Goal: Information Seeking & Learning: Learn about a topic

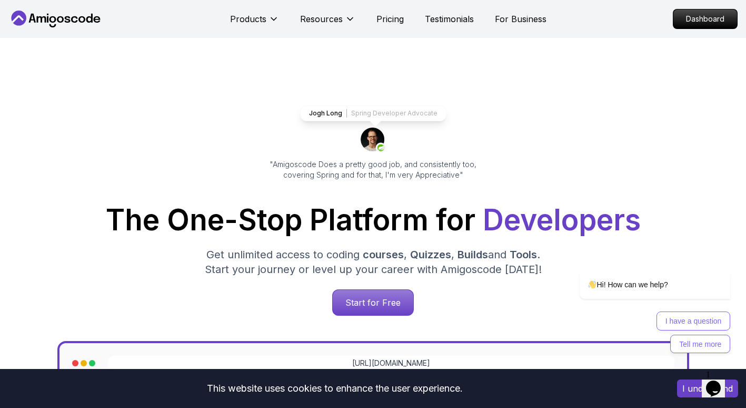
click at [703, 14] on p "Dashboard" at bounding box center [705, 19] width 61 height 18
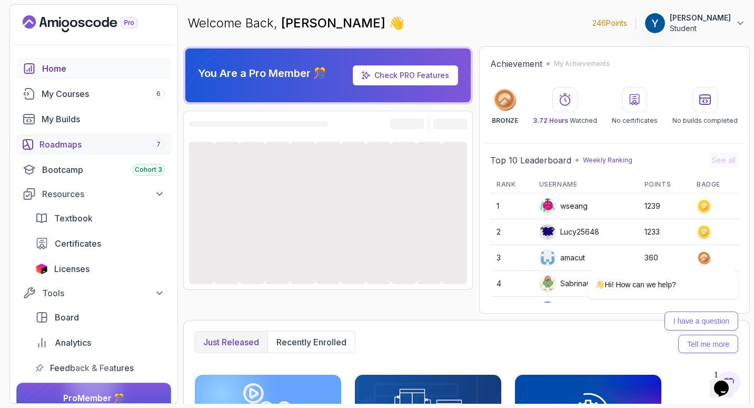
click at [129, 152] on link "Roadmaps 7" at bounding box center [93, 144] width 155 height 21
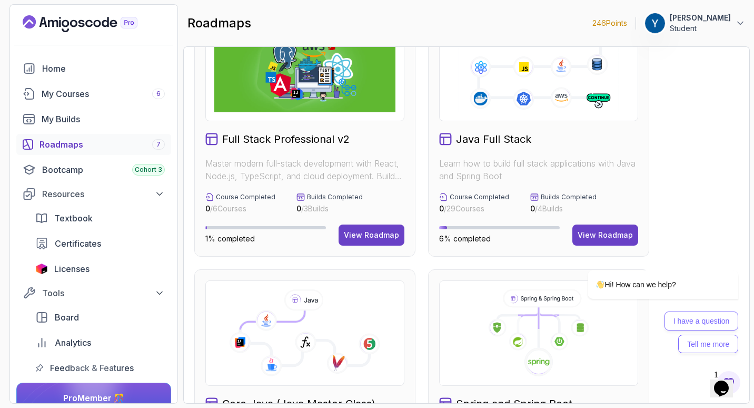
scroll to position [105, 0]
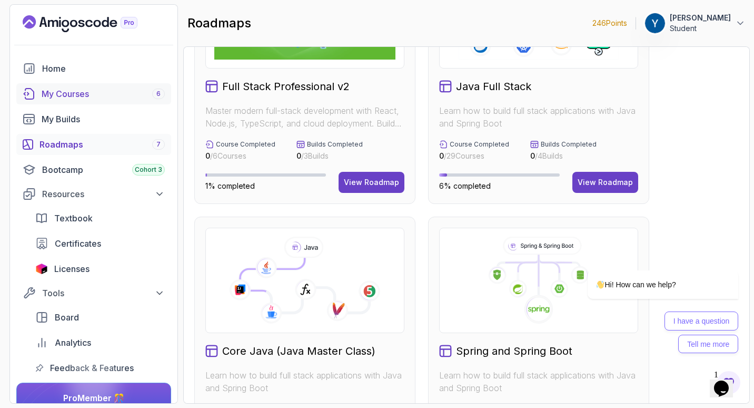
click at [88, 94] on div "My Courses 6" at bounding box center [103, 93] width 123 height 13
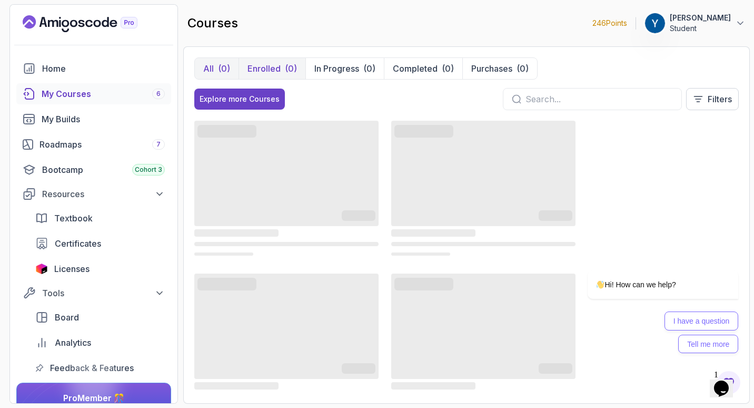
click at [282, 68] on button "Enrolled (0)" at bounding box center [272, 68] width 67 height 21
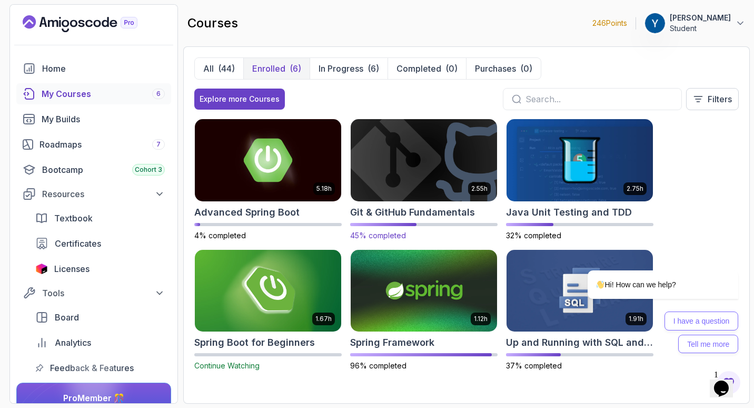
click at [423, 146] on img at bounding box center [424, 160] width 154 height 86
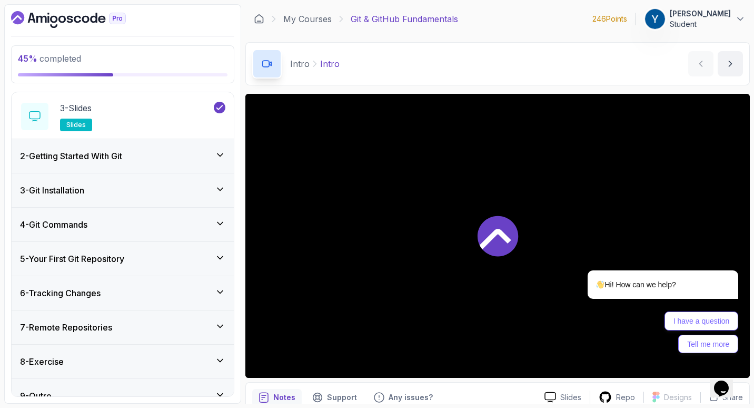
scroll to position [136, 0]
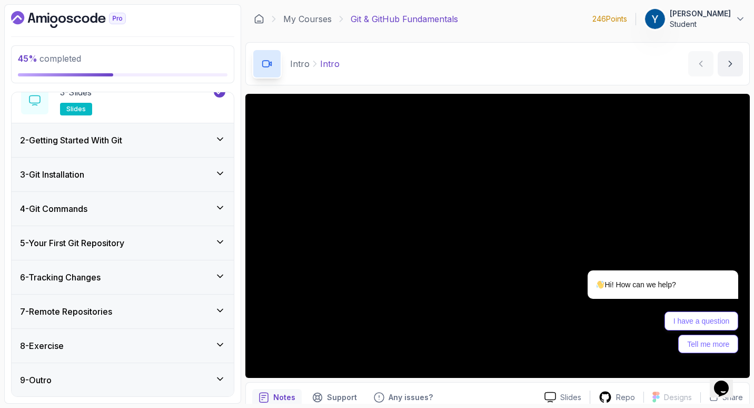
click at [145, 269] on div "6 - Tracking Changes" at bounding box center [123, 277] width 222 height 34
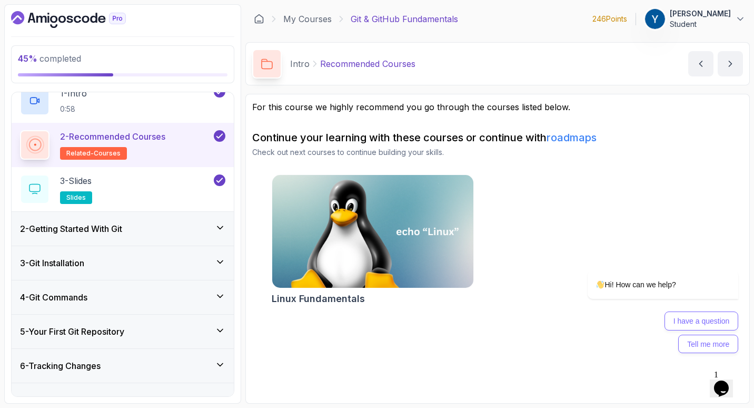
scroll to position [136, 0]
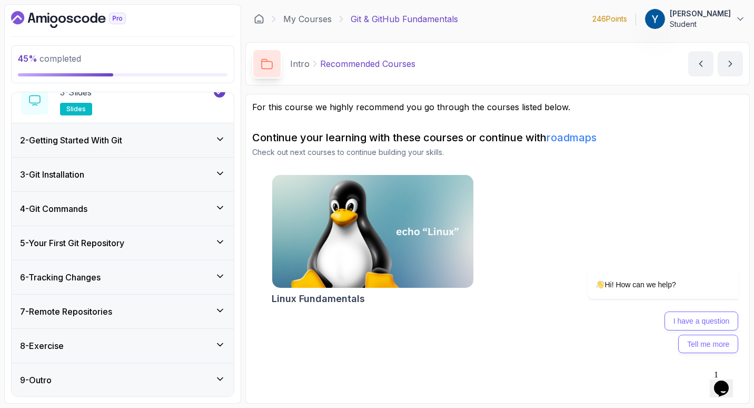
click at [160, 274] on div "6 - Tracking Changes" at bounding box center [122, 277] width 205 height 13
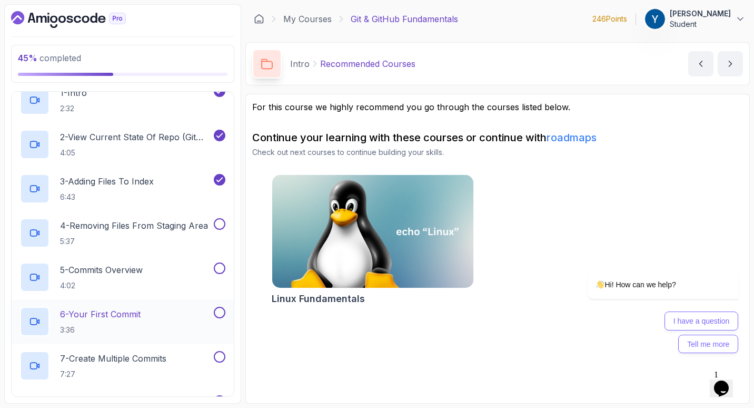
scroll to position [218, 0]
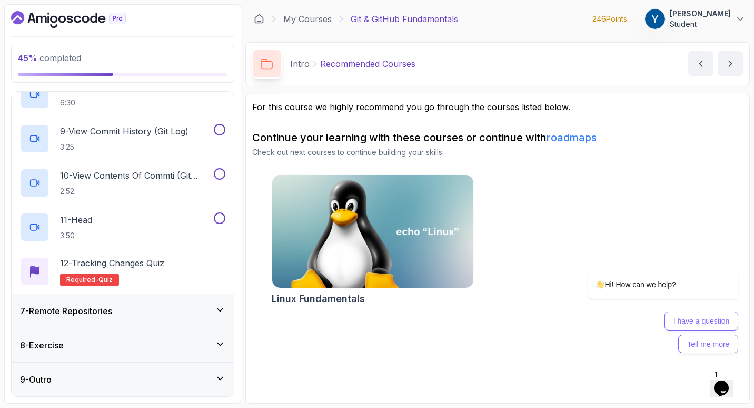
click at [136, 322] on div "7 - Remote Repositories" at bounding box center [123, 311] width 222 height 34
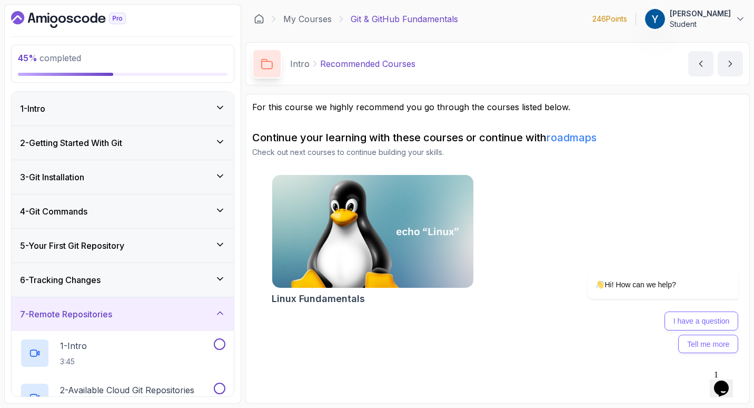
scroll to position [53, 0]
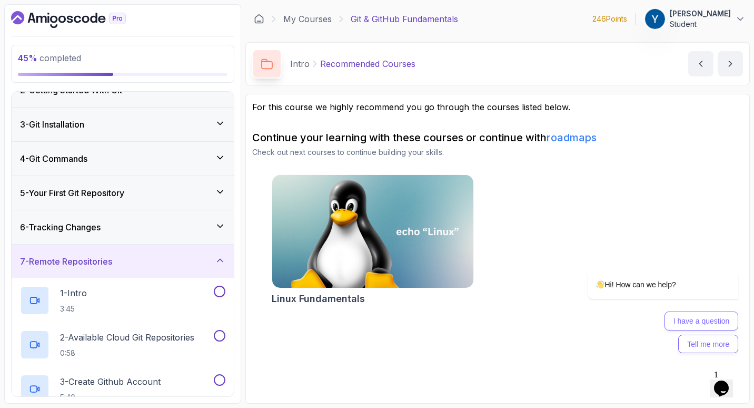
click at [208, 238] on div "6 - Tracking Changes" at bounding box center [123, 227] width 222 height 34
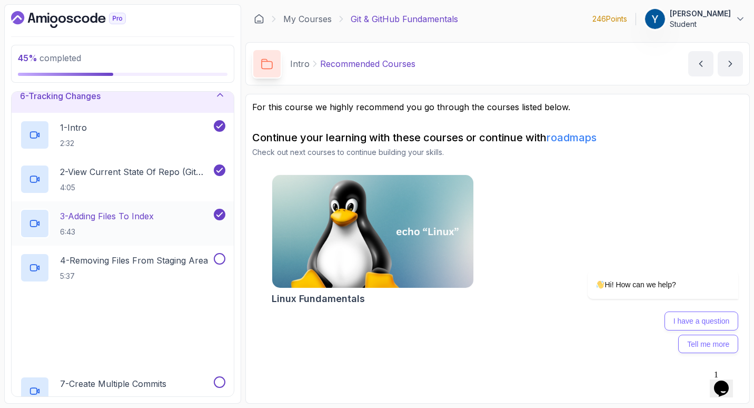
scroll to position [211, 0]
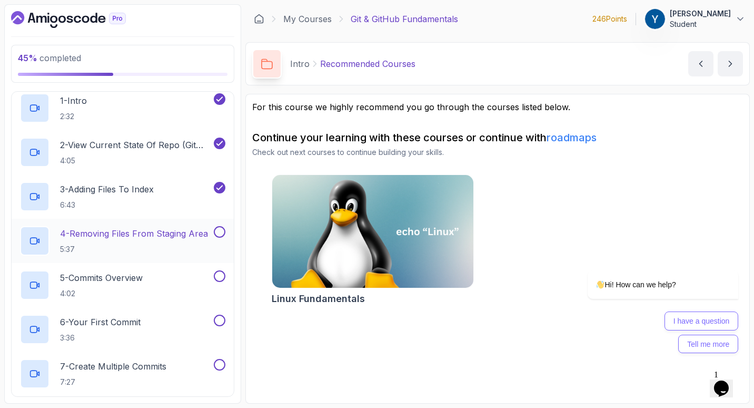
click at [198, 233] on p "4 - Removing Files From Staging Area" at bounding box center [134, 233] width 148 height 13
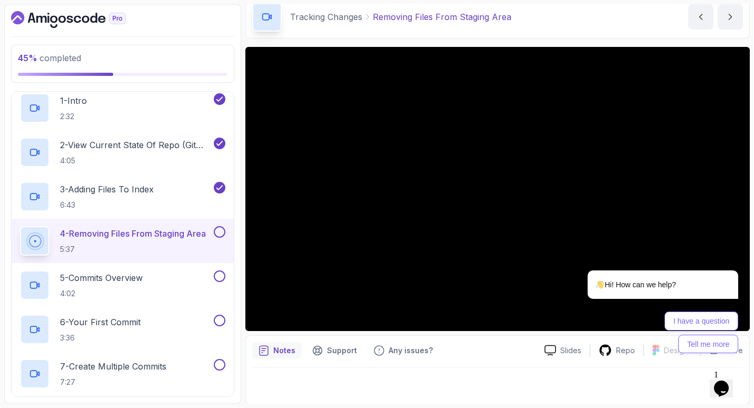
scroll to position [47, 0]
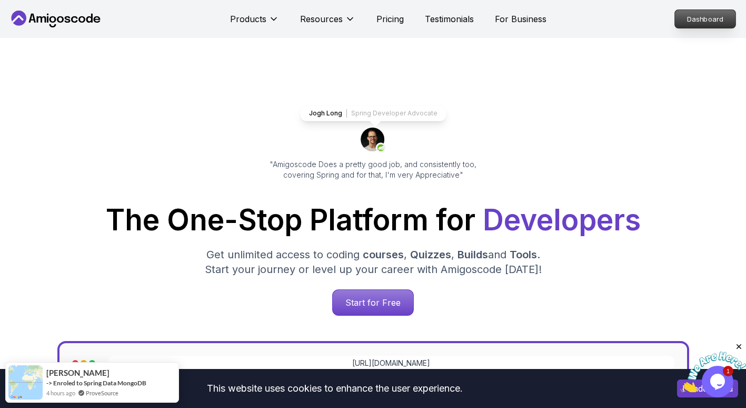
click at [683, 23] on p "Dashboard" at bounding box center [705, 19] width 61 height 18
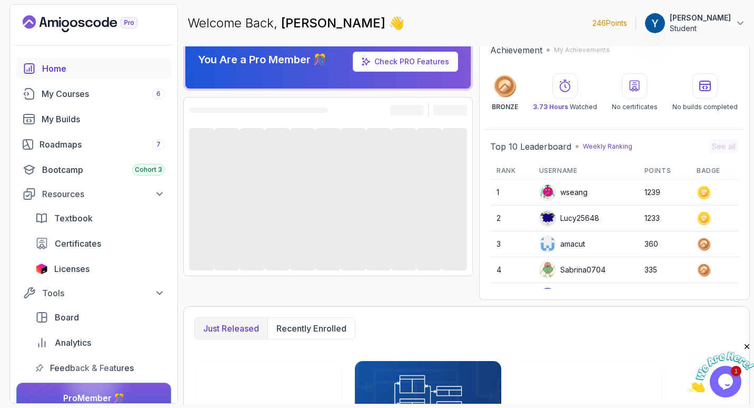
scroll to position [15, 0]
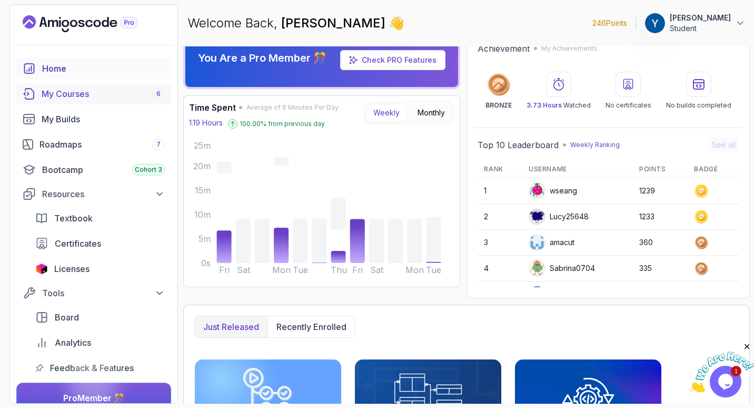
click at [119, 96] on div "My Courses 6" at bounding box center [103, 93] width 123 height 13
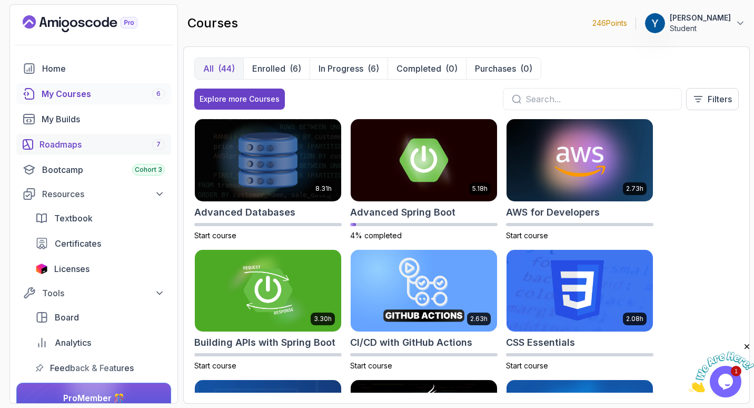
click at [100, 143] on div "Roadmaps 7" at bounding box center [102, 144] width 125 height 13
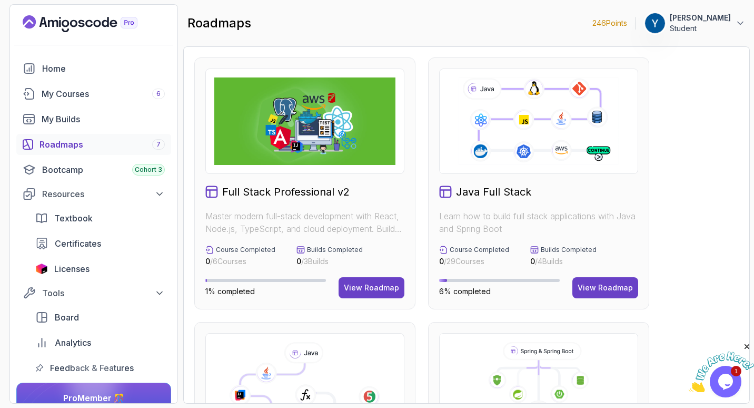
click at [525, 155] on icon at bounding box center [538, 121] width 163 height 91
click at [586, 289] on div "View Roadmap" at bounding box center [605, 287] width 55 height 11
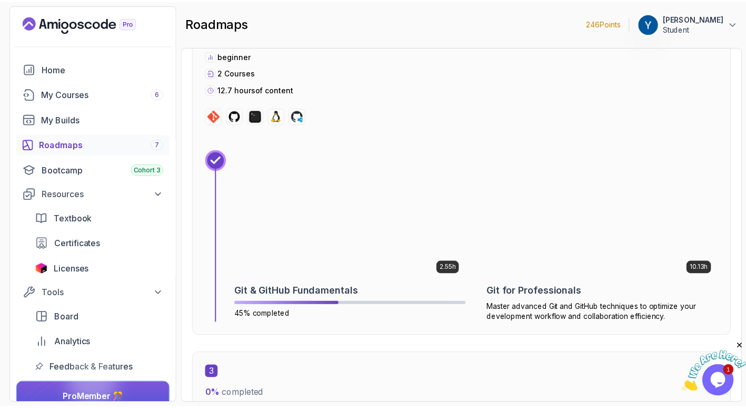
scroll to position [1017, 0]
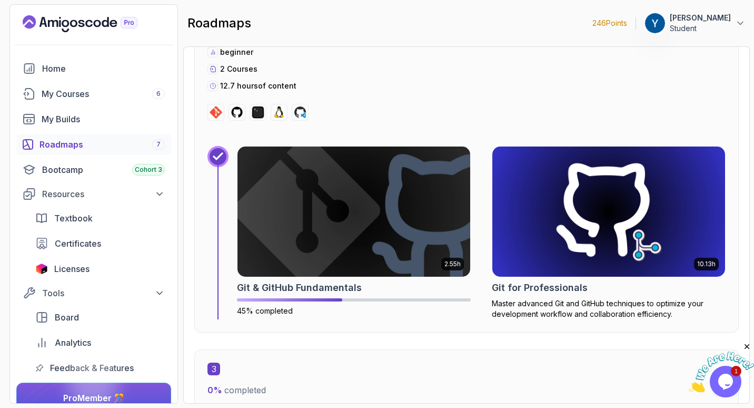
click at [530, 273] on img at bounding box center [608, 211] width 233 height 131
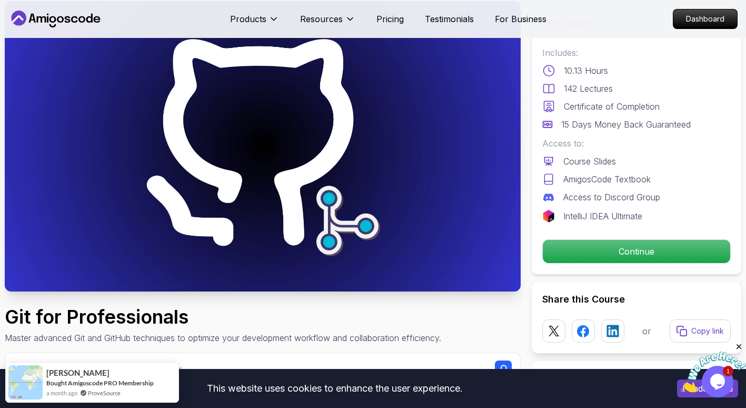
scroll to position [53, 0]
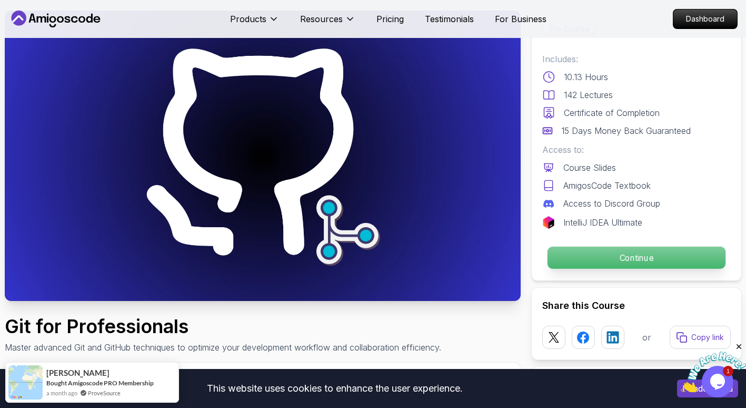
click at [597, 265] on p "Continue" at bounding box center [636, 257] width 178 height 22
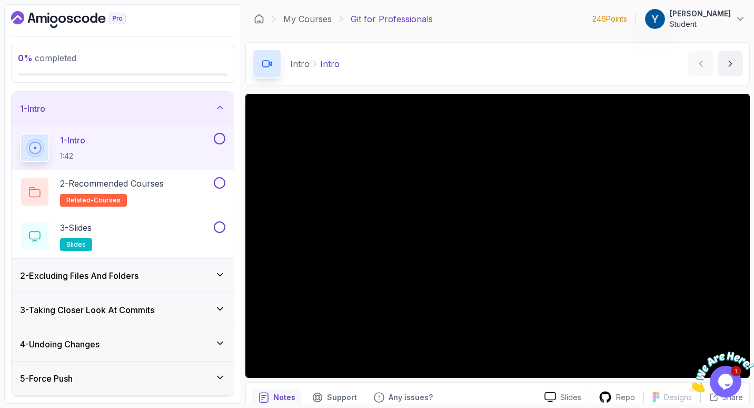
click at [465, 60] on div "Intro Intro Intro by nelson" at bounding box center [497, 63] width 505 height 43
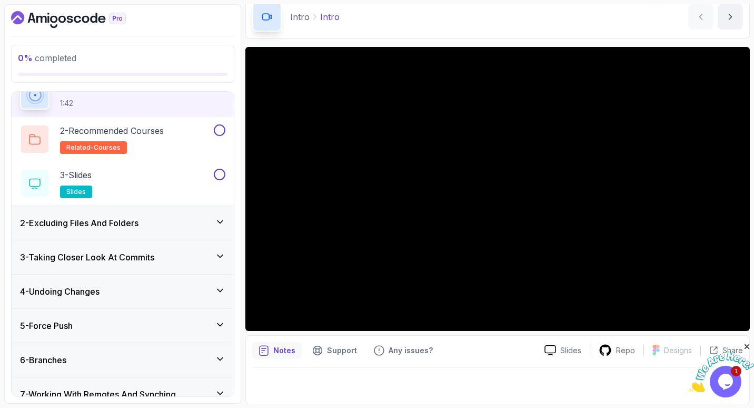
scroll to position [47, 0]
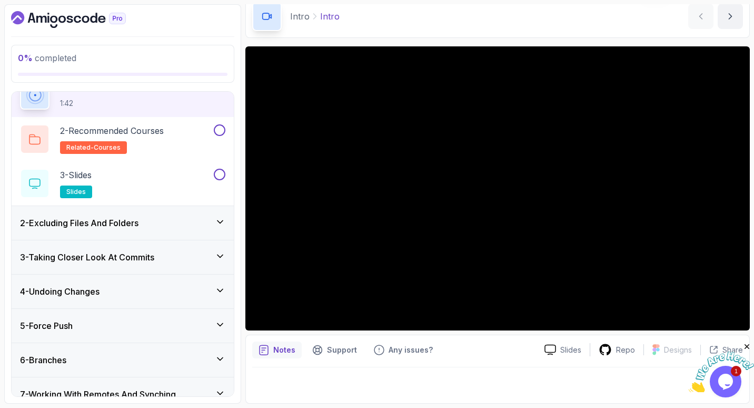
click at [185, 217] on div "2 - Excluding Files And Folders" at bounding box center [122, 222] width 205 height 13
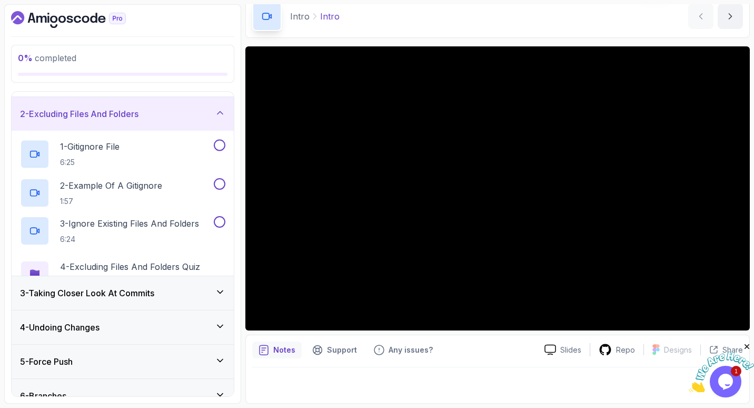
scroll to position [41, 0]
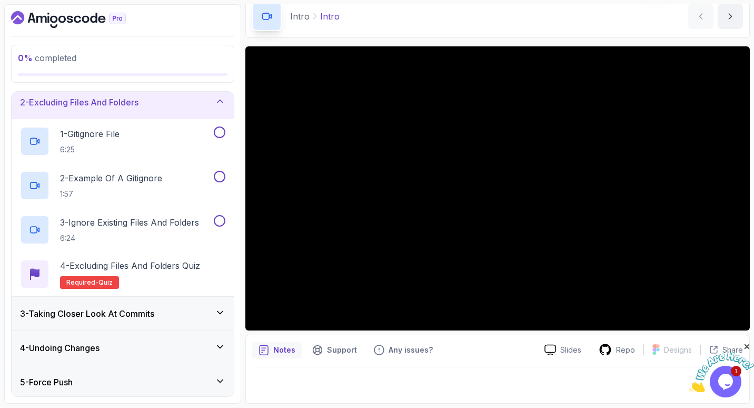
click at [212, 101] on div "2 - Excluding Files And Folders" at bounding box center [122, 102] width 205 height 13
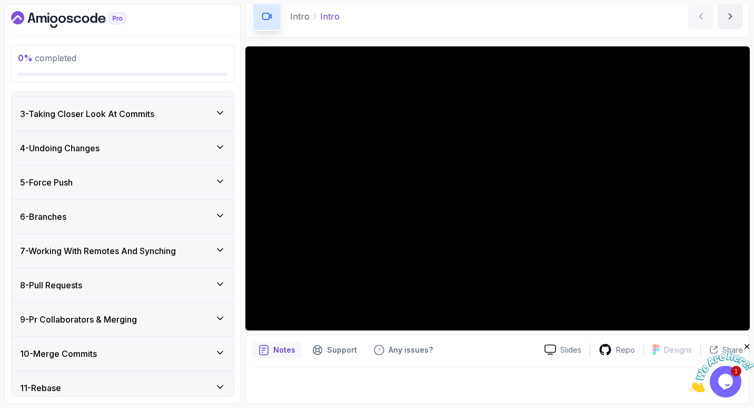
scroll to position [0, 0]
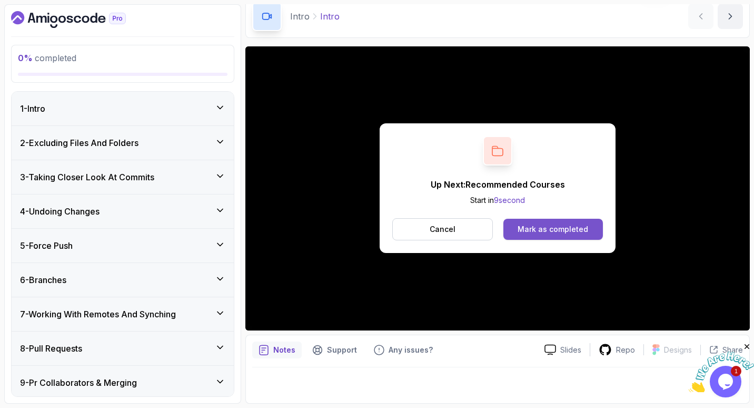
click at [550, 224] on div "Mark as completed" at bounding box center [553, 229] width 71 height 11
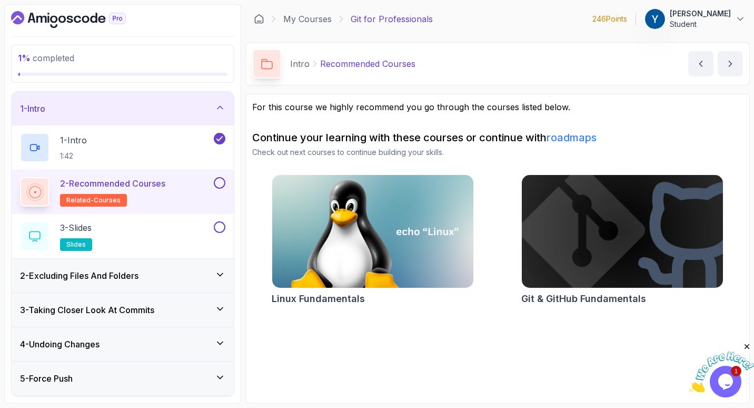
click at [189, 195] on div "2 - Recommended Courses related-courses" at bounding box center [116, 191] width 192 height 29
click at [163, 221] on div "3 - Slides slides" at bounding box center [123, 236] width 222 height 44
click at [218, 187] on button at bounding box center [220, 183] width 12 height 12
click at [218, 230] on button at bounding box center [220, 227] width 12 height 12
click at [177, 231] on div "3 - Slides slides" at bounding box center [116, 235] width 192 height 29
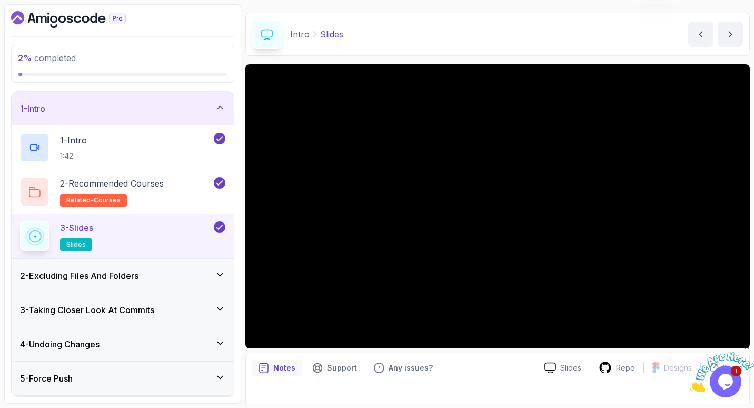
scroll to position [33, 0]
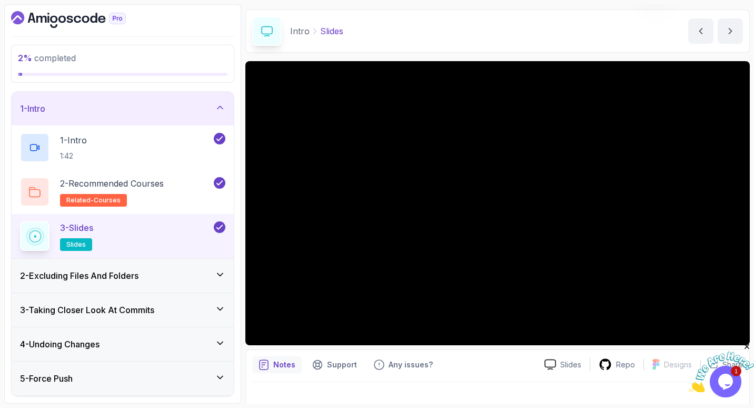
click at [174, 280] on div "2 - Excluding Files And Folders" at bounding box center [122, 275] width 205 height 13
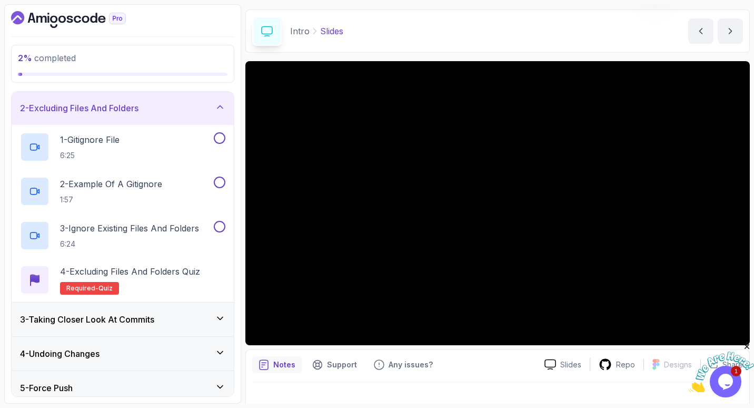
scroll to position [36, 0]
click at [160, 138] on div "1 - Gitignore File 6:25" at bounding box center [116, 145] width 192 height 29
